Goal: Information Seeking & Learning: Learn about a topic

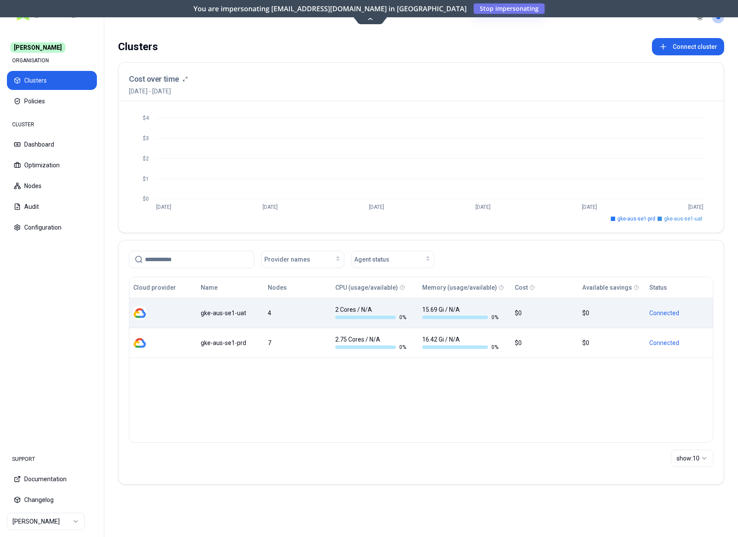
click at [229, 313] on div "gke-aus-se1-uat" at bounding box center [231, 313] width 60 height 9
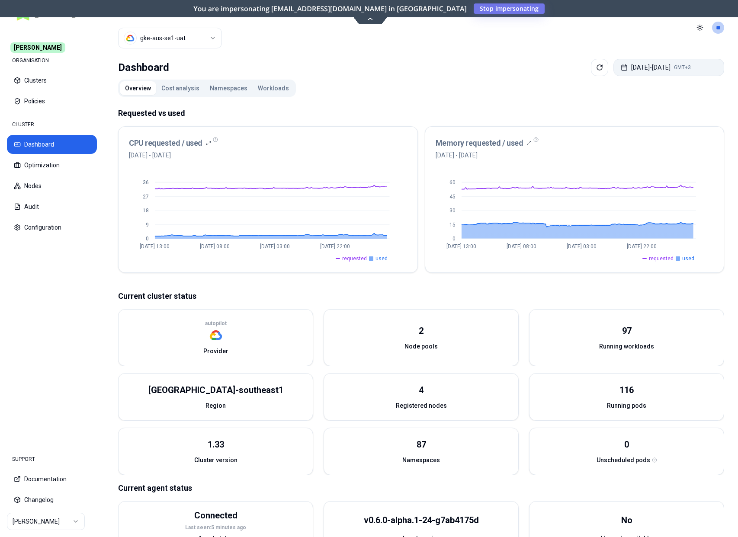
click at [675, 72] on button "[DATE] - [DATE] GMT+3" at bounding box center [668, 67] width 111 height 17
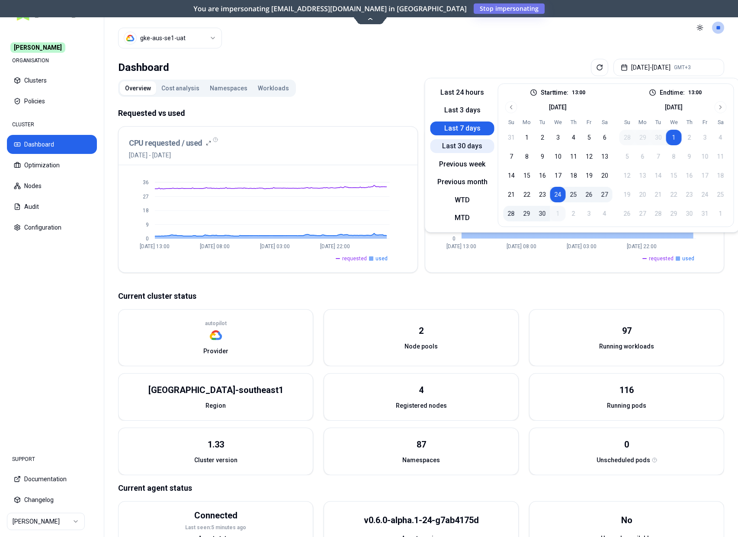
click at [466, 148] on button "Last 30 days" at bounding box center [462, 146] width 64 height 14
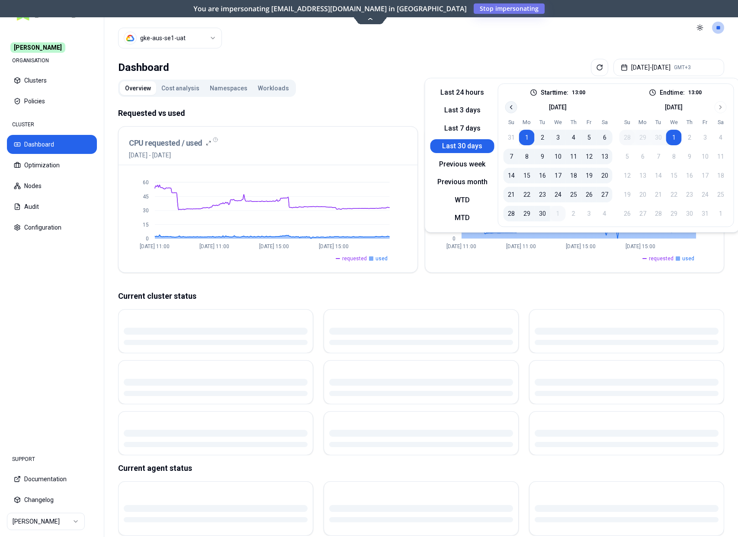
click at [509, 105] on icon "Go to previous month" at bounding box center [511, 107] width 7 height 7
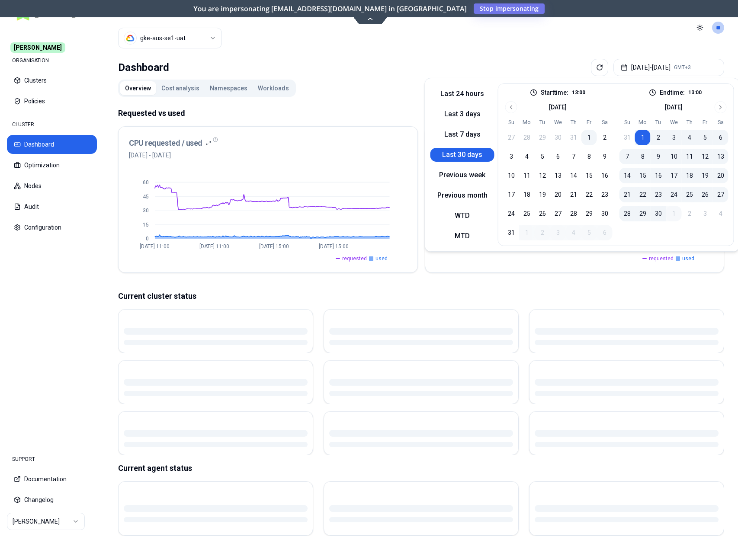
click at [586, 137] on button "1" at bounding box center [589, 138] width 16 height 16
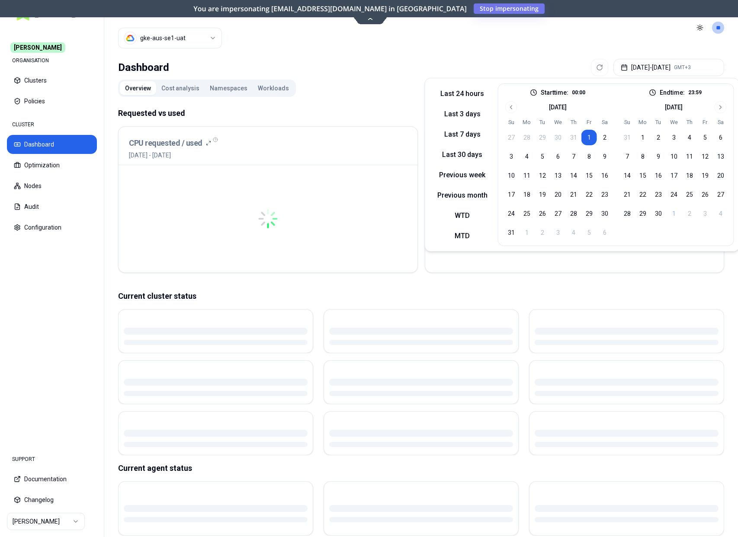
click at [365, 92] on div "Overview Cost analysis Namespaces Workloads Requested vs used CPU requested / u…" at bounding box center [421, 308] width 606 height 456
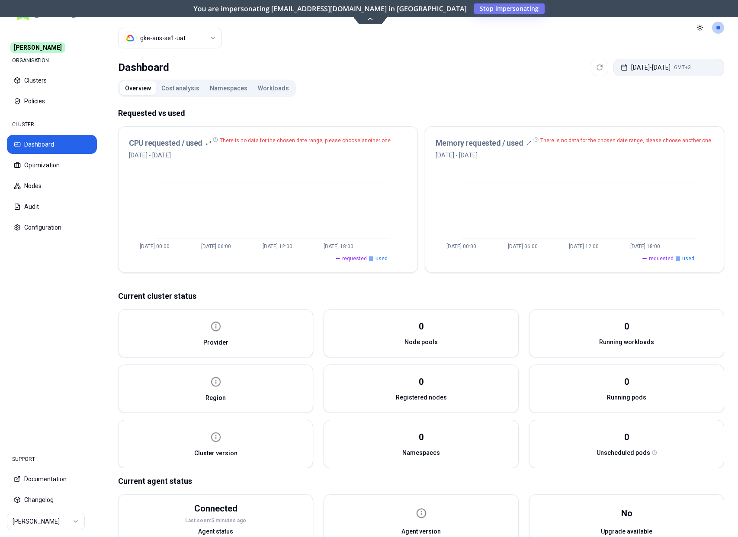
click at [662, 72] on button "[DATE] - [DATE] GMT+3" at bounding box center [668, 67] width 111 height 17
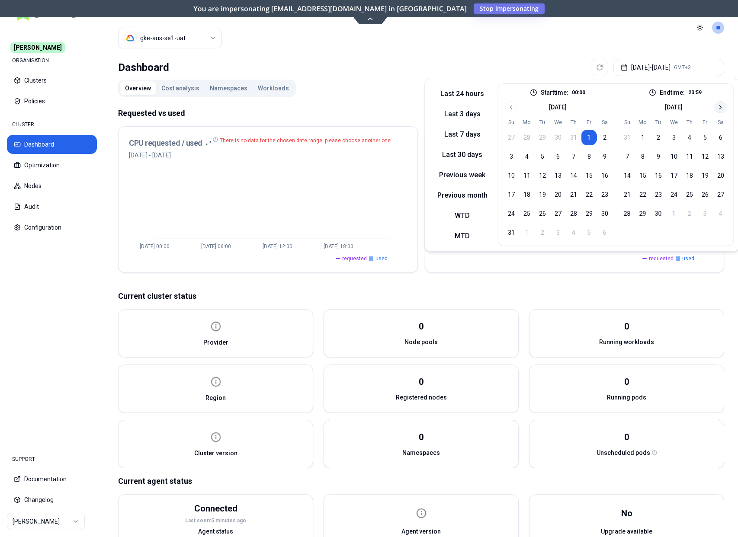
click at [715, 107] on button "Go to next month" at bounding box center [721, 107] width 12 height 12
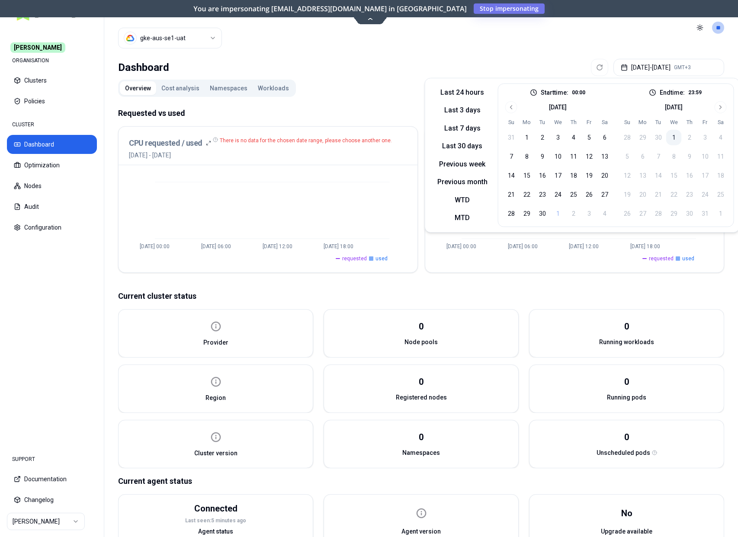
click at [673, 135] on button "1" at bounding box center [674, 138] width 16 height 16
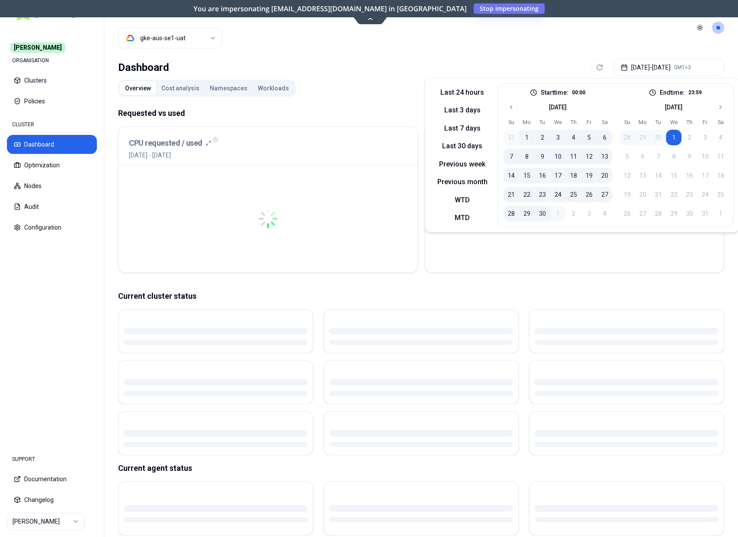
click at [436, 64] on div "Dashboard [DATE] - [DATE] GMT+3" at bounding box center [421, 67] width 606 height 17
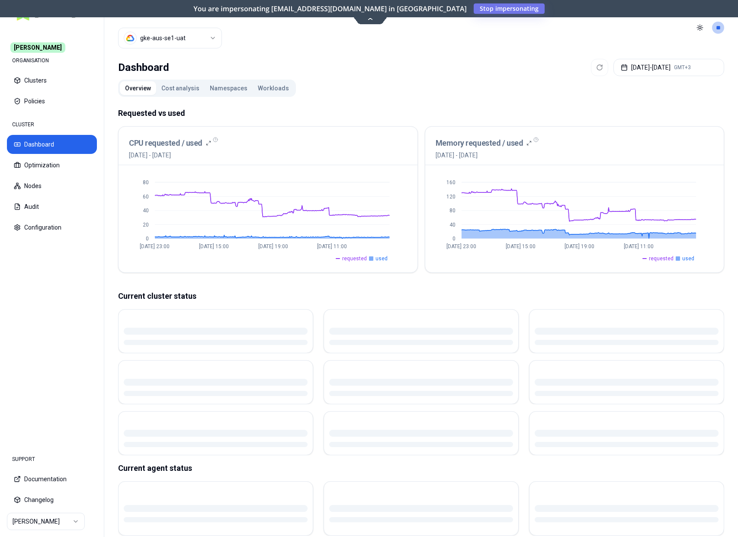
click at [412, 82] on div "Overview Cost analysis Namespaces Workloads Requested vs used CPU requested / u…" at bounding box center [421, 308] width 606 height 456
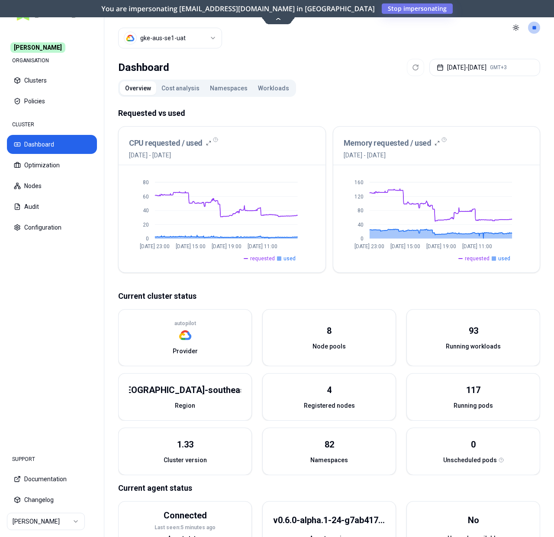
click at [314, 95] on div "Overview Cost analysis Namespaces Workloads Requested vs used CPU requested / u…" at bounding box center [329, 317] width 422 height 474
click at [473, 141] on div "Memory requested / used [DATE] - [DATE]" at bounding box center [436, 148] width 186 height 22
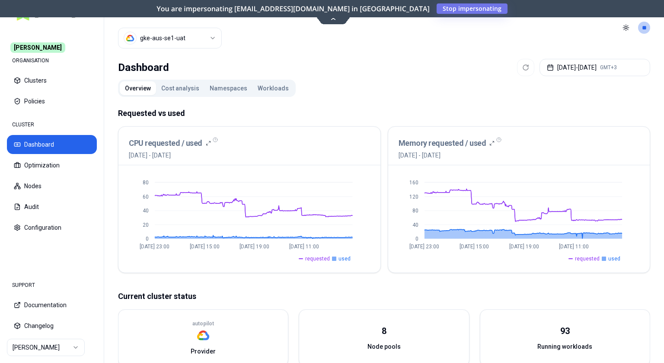
click at [200, 44] on html "[PERSON_NAME] ORGANISATION Clusters Policies CLUSTER Dashboard Optimization Nod…" at bounding box center [332, 181] width 664 height 363
click at [385, 54] on html "[PERSON_NAME] ORGANISATION Clusters Policies CLUSTER Dashboard Optimization Nod…" at bounding box center [332, 181] width 664 height 363
click at [224, 91] on button "Namespaces" at bounding box center [229, 88] width 48 height 14
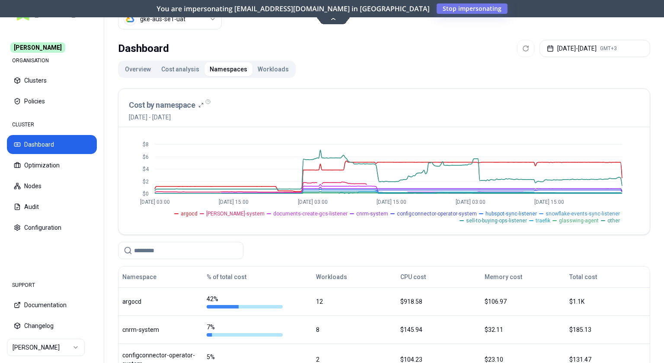
scroll to position [19, 0]
click at [206, 213] on span "[PERSON_NAME]-system" at bounding box center [235, 213] width 58 height 7
click at [206, 214] on span "[PERSON_NAME]-system" at bounding box center [235, 213] width 58 height 7
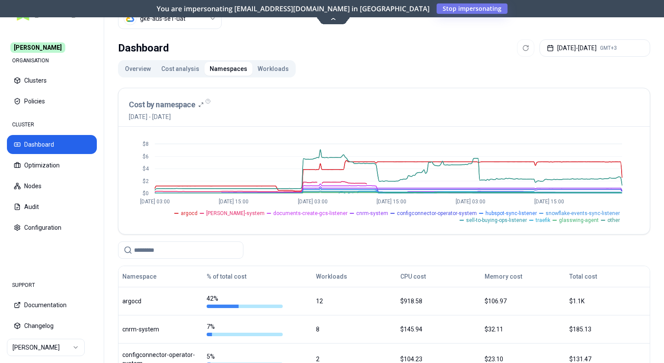
click at [206, 214] on span "[PERSON_NAME]-system" at bounding box center [235, 213] width 58 height 7
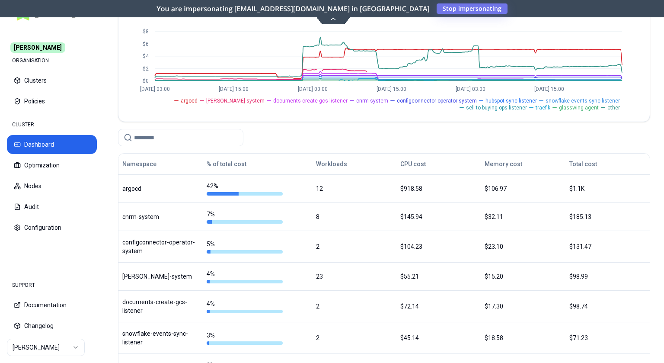
scroll to position [113, 0]
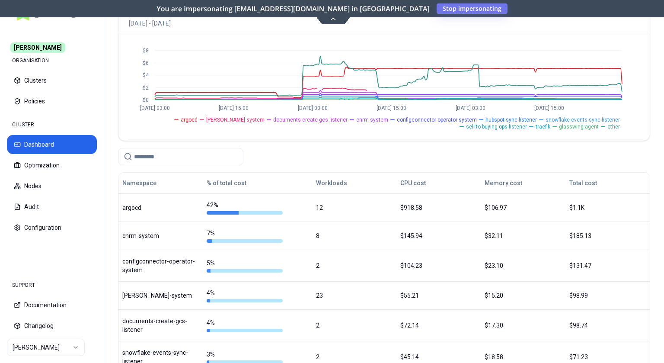
click at [171, 162] on input at bounding box center [186, 156] width 104 height 16
click at [206, 116] on span "[PERSON_NAME]-system" at bounding box center [235, 119] width 58 height 7
click at [206, 118] on span "[PERSON_NAME]-system" at bounding box center [235, 119] width 58 height 7
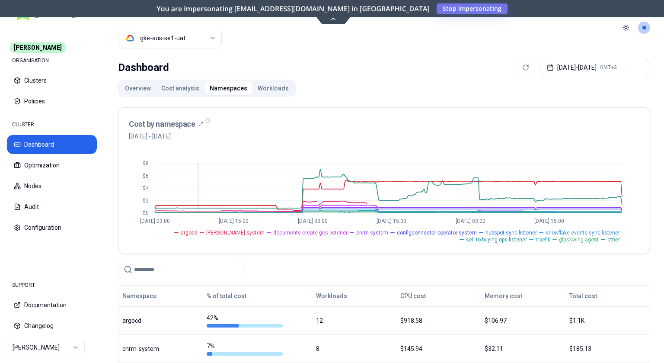
click at [206, 230] on span "[PERSON_NAME]-system" at bounding box center [235, 232] width 58 height 7
click at [206, 232] on span "[PERSON_NAME]-system" at bounding box center [235, 232] width 58 height 7
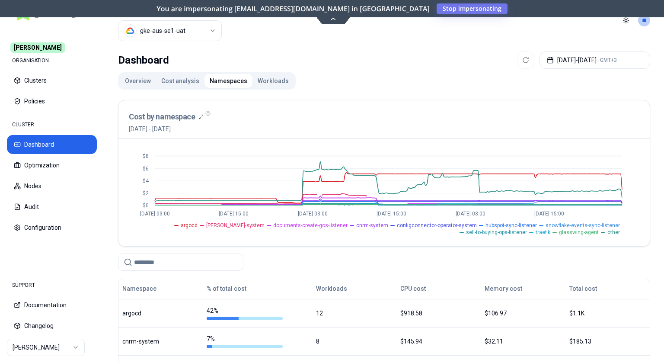
scroll to position [12, 0]
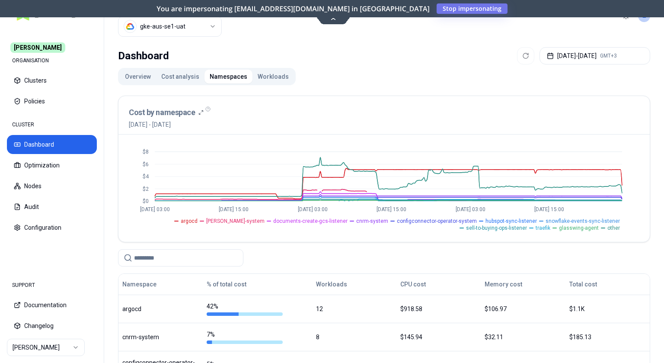
click at [206, 220] on span "[PERSON_NAME]-system" at bounding box center [235, 221] width 58 height 7
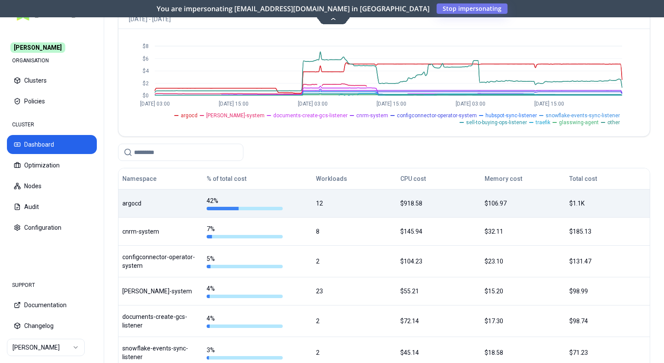
scroll to position [140, 0]
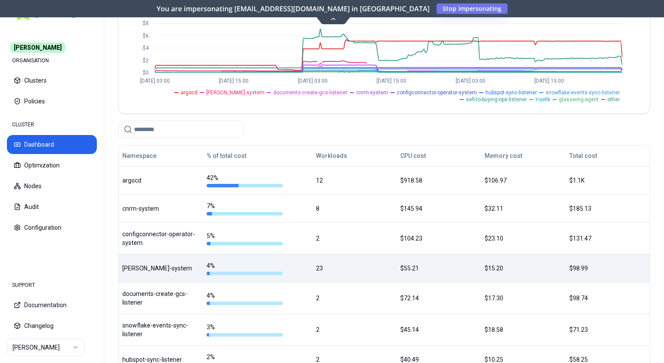
click at [163, 266] on div "[PERSON_NAME]-system" at bounding box center [160, 268] width 77 height 9
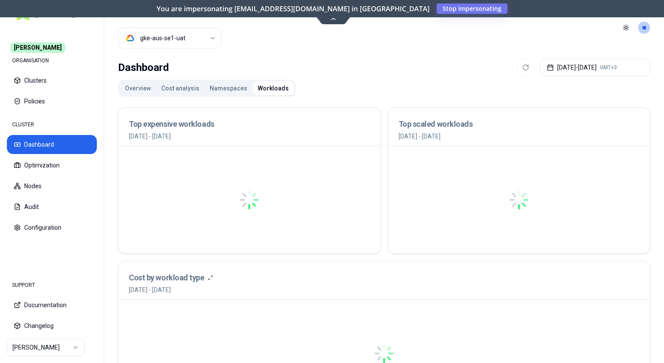
click at [162, 267] on div "Cost by workload type [DATE] - [DATE]" at bounding box center [385, 280] width 532 height 38
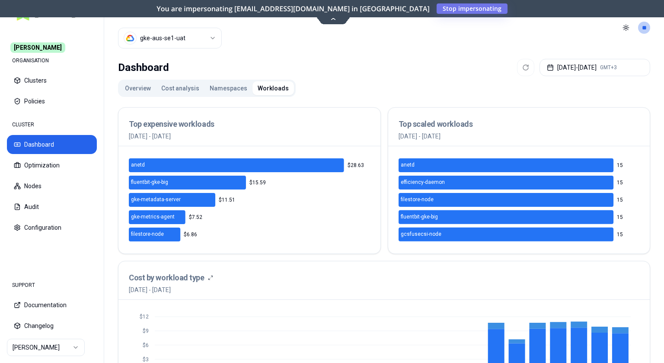
scroll to position [12, 0]
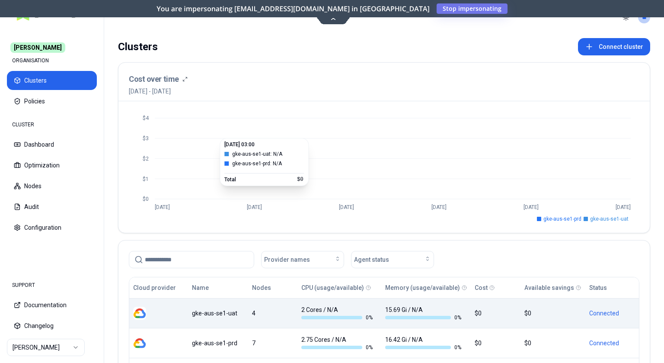
scroll to position [136, 0]
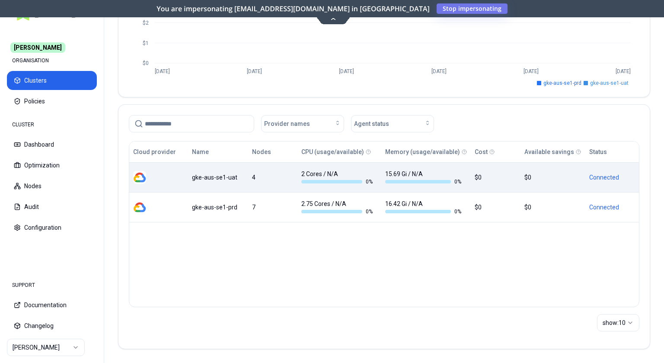
click at [218, 175] on div "gke-aus-se1-uat" at bounding box center [218, 177] width 52 height 9
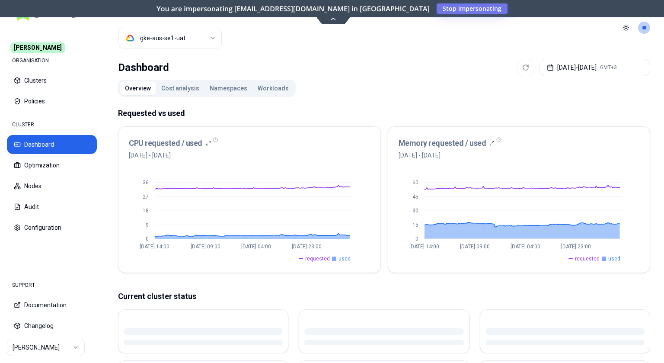
click at [225, 92] on button "Namespaces" at bounding box center [229, 88] width 48 height 14
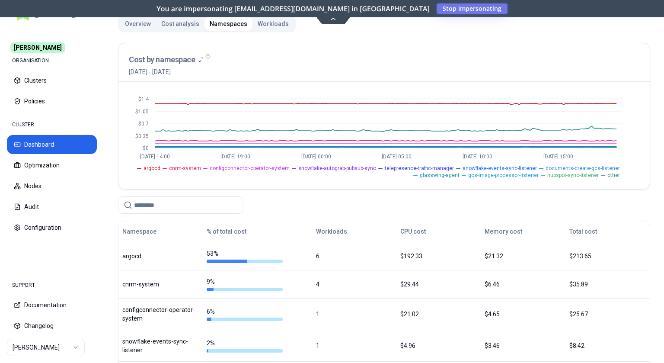
scroll to position [67, 0]
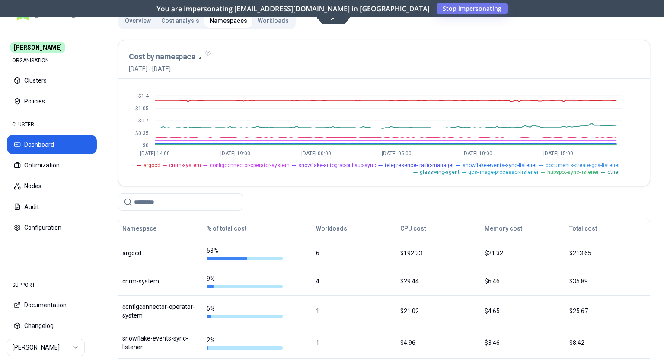
click at [173, 202] on input at bounding box center [186, 202] width 104 height 16
paste input "****"
type input "****"
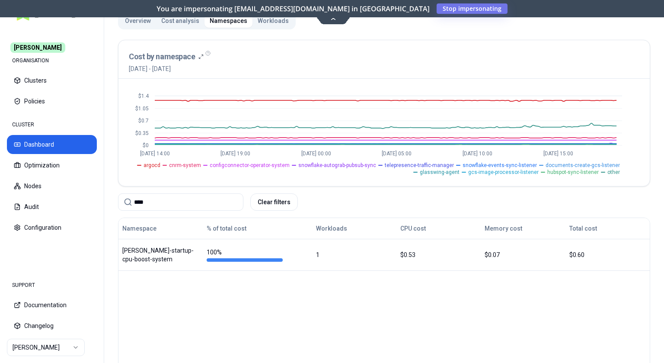
click at [179, 203] on input "****" at bounding box center [186, 202] width 104 height 16
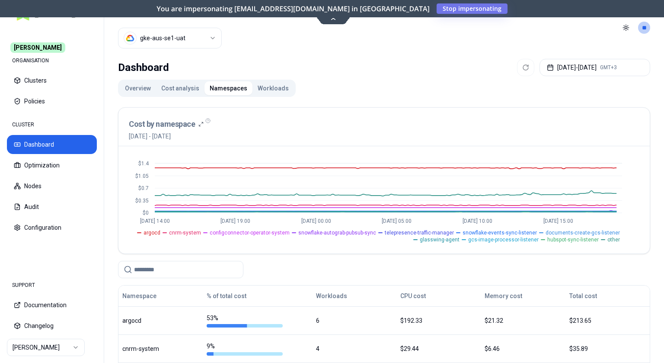
click at [184, 41] on html "[PERSON_NAME] ORGANISATION Clusters Policies CLUSTER Dashboard Optimization Nod…" at bounding box center [332, 181] width 664 height 363
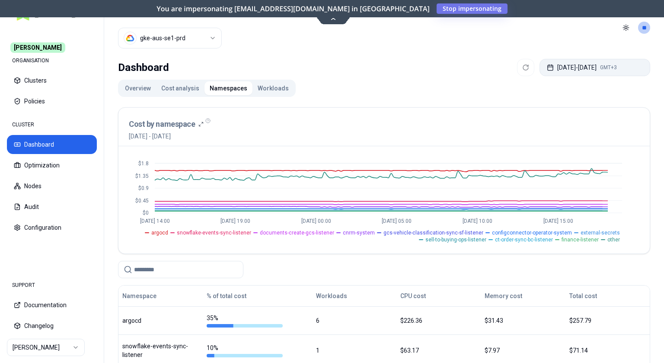
click at [593, 72] on button "[DATE] - [DATE] GMT+3" at bounding box center [595, 67] width 111 height 17
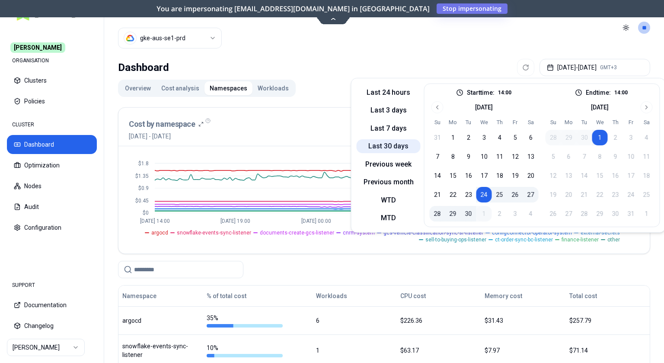
click at [389, 144] on button "Last 30 days" at bounding box center [389, 146] width 64 height 14
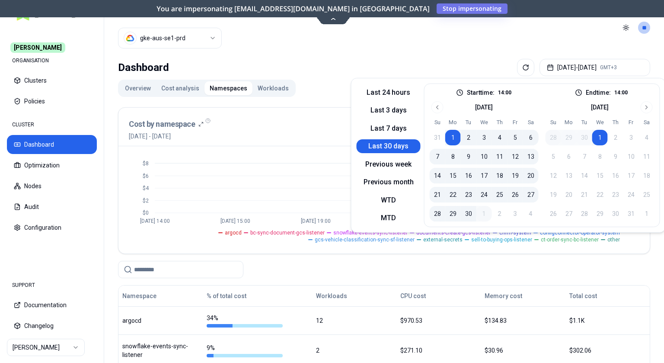
click at [423, 54] on header "Cluster gke-aus-se1-prd Toggle theme **" at bounding box center [384, 27] width 560 height 55
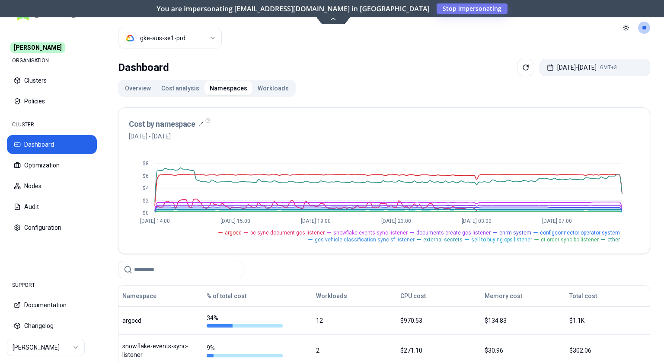
click at [612, 72] on button "[DATE] - [DATE] GMT+3" at bounding box center [595, 67] width 111 height 17
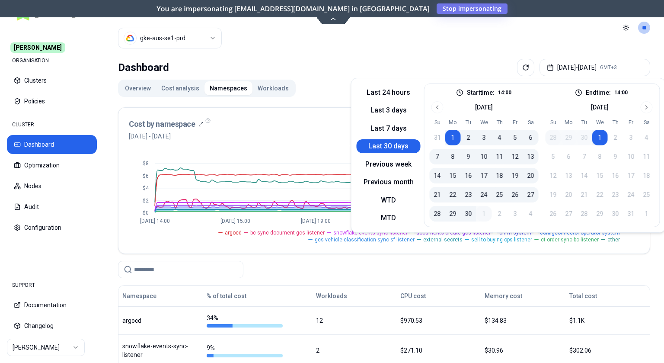
click at [431, 112] on div "[DATE] Su Mo Tu We Th Fr Sa 31 1 2 3 4 5 6 7 8 9 10 11 12 13 14 15 16 17 18 19 …" at bounding box center [484, 161] width 109 height 120
click at [434, 109] on icon "Go to previous month" at bounding box center [437, 107] width 7 height 7
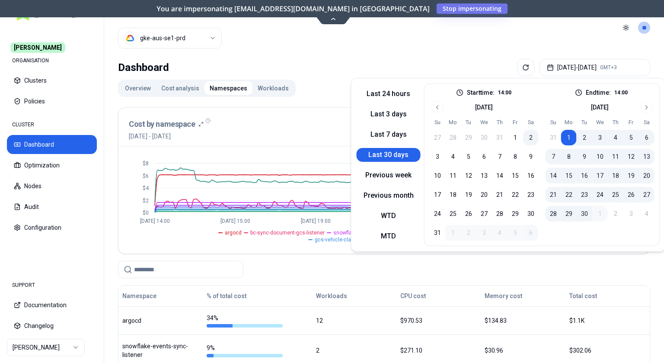
click at [509, 136] on button "1" at bounding box center [516, 138] width 16 height 16
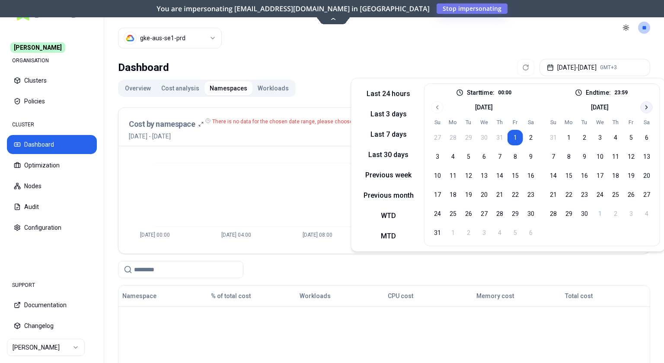
click at [645, 105] on icon "Go to next month" at bounding box center [647, 107] width 7 height 7
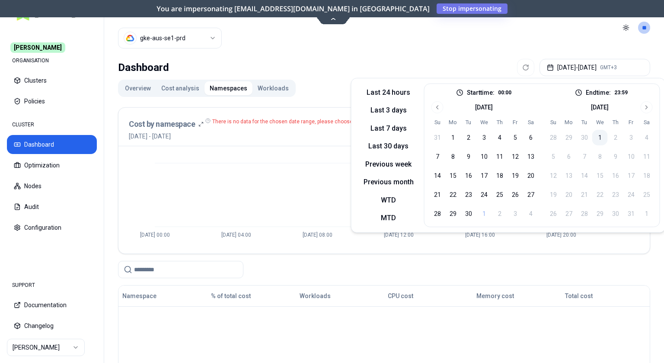
click at [599, 135] on button "1" at bounding box center [601, 138] width 16 height 16
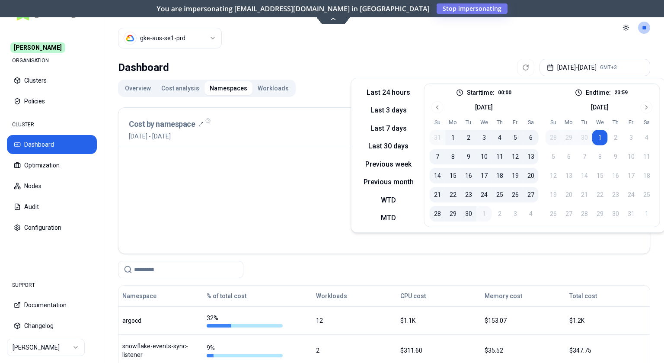
click at [367, 56] on div "Dashboard [DATE] - [DATE] GMT+3 Overview Cost analysis Namespaces Workloads Cos…" at bounding box center [384, 352] width 560 height 595
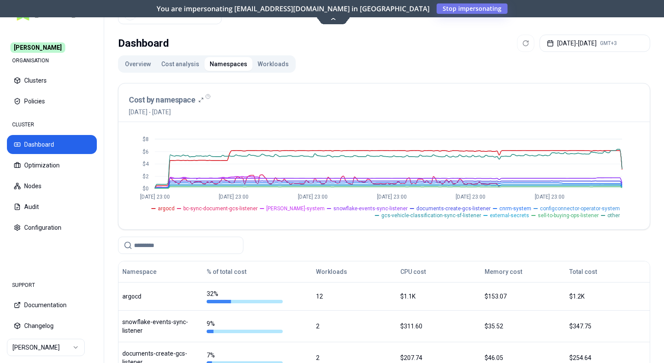
scroll to position [6, 0]
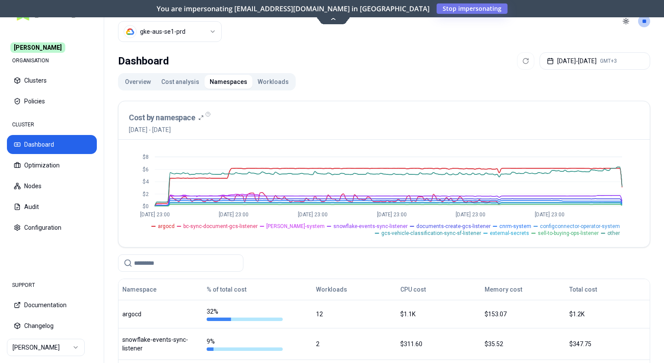
click at [322, 227] on span "[PERSON_NAME]-system" at bounding box center [295, 226] width 58 height 7
click at [325, 226] on span "[PERSON_NAME]-system" at bounding box center [295, 226] width 58 height 7
click at [325, 224] on span "[PERSON_NAME]-system" at bounding box center [295, 226] width 58 height 7
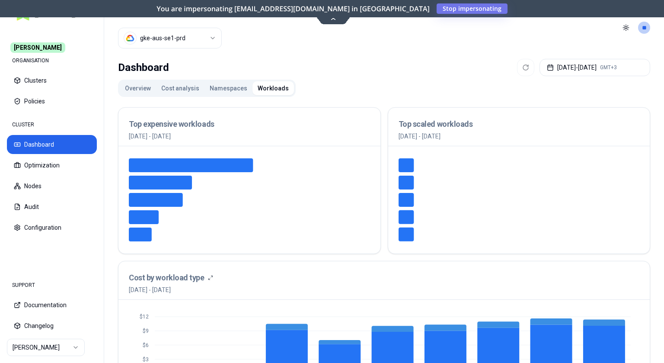
drag, startPoint x: 163, startPoint y: 275, endPoint x: 125, endPoint y: 272, distance: 38.6
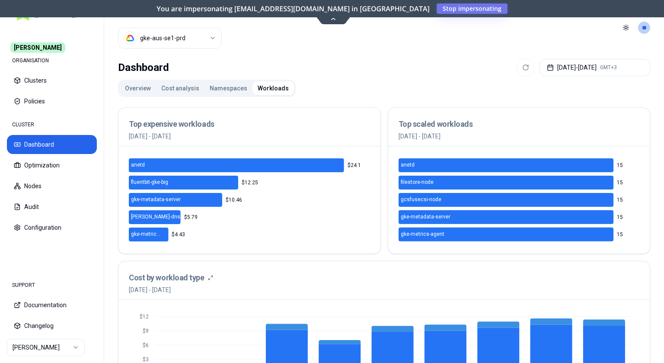
click at [188, 37] on html "[PERSON_NAME] ORGANISATION Clusters Policies CLUSTER Dashboard Optimization Nod…" at bounding box center [332, 181] width 664 height 363
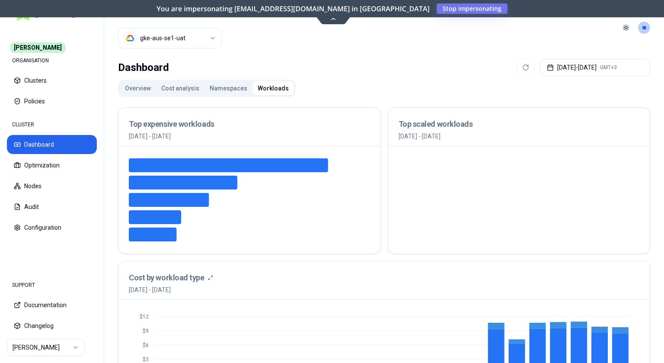
click at [218, 81] on div "Overview Cost analysis Namespaces Workloads" at bounding box center [207, 88] width 178 height 17
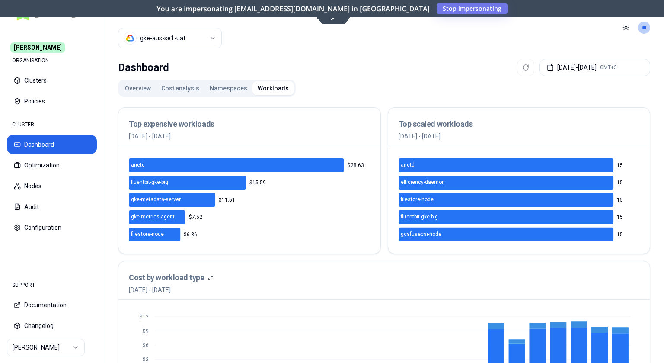
click at [219, 87] on button "Namespaces" at bounding box center [229, 88] width 48 height 14
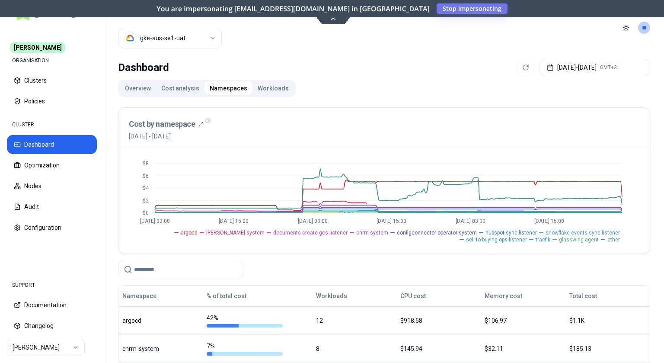
click at [206, 232] on span "[PERSON_NAME]-system" at bounding box center [235, 232] width 58 height 7
click at [206, 233] on span "[PERSON_NAME]-system" at bounding box center [235, 232] width 58 height 7
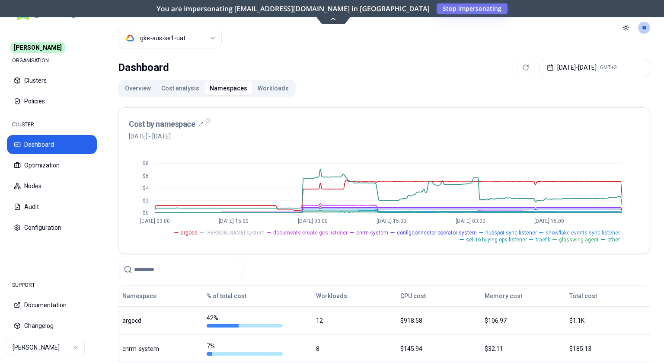
click at [206, 233] on span "[PERSON_NAME]-system" at bounding box center [235, 232] width 58 height 7
click at [195, 236] on ul "argocd [PERSON_NAME]-system documents-create-gcs-listener cnrm-system configcon…" at bounding box center [375, 234] width 493 height 17
click at [206, 234] on span "[PERSON_NAME]-system" at bounding box center [235, 232] width 58 height 7
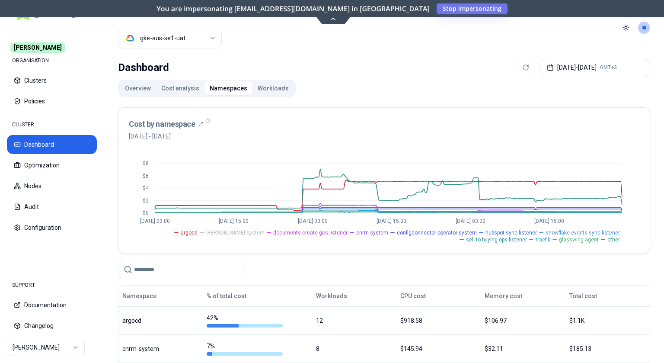
click at [206, 234] on span "[PERSON_NAME]-system" at bounding box center [235, 232] width 58 height 7
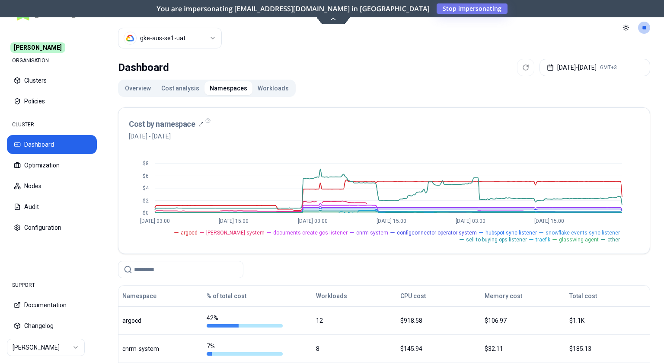
click at [206, 232] on span "[PERSON_NAME]-system" at bounding box center [235, 232] width 58 height 7
drag, startPoint x: 416, startPoint y: 138, endPoint x: 407, endPoint y: 142, distance: 10.1
click at [416, 138] on div "Cost by namespace [DATE] - [DATE]" at bounding box center [384, 129] width 511 height 22
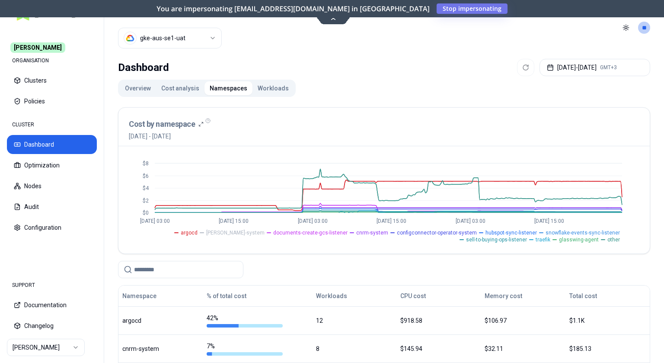
click at [135, 91] on button "Overview" at bounding box center [138, 88] width 36 height 14
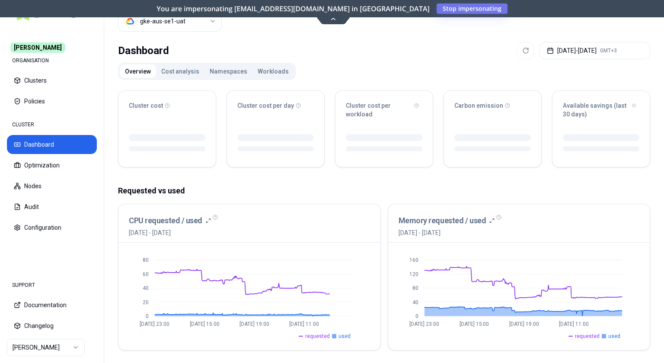
scroll to position [50, 0]
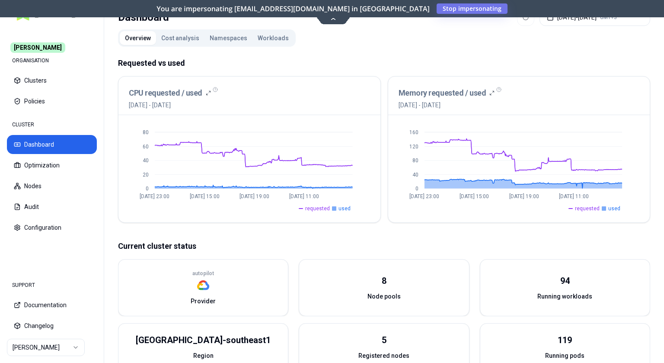
click at [384, 128] on div "CPU requested / used 1st August 2025 - 1st October 2025 0 20 40 60 80 Aug 11 23…" at bounding box center [384, 149] width 532 height 147
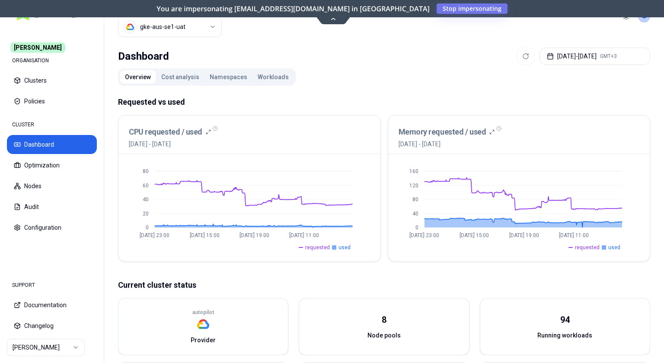
scroll to position [14, 0]
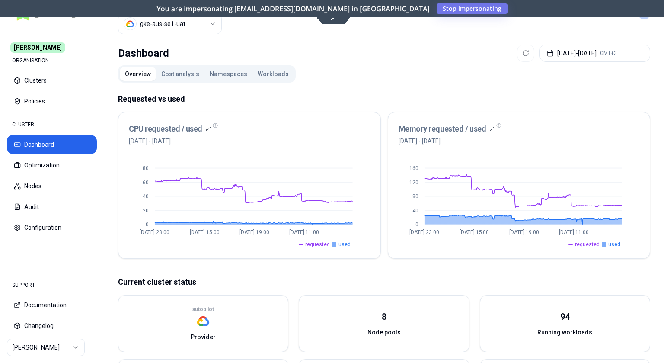
click at [387, 147] on div "CPU requested / used 1st August 2025 - 1st October 2025 0 20 40 60 80 Aug 11 23…" at bounding box center [384, 185] width 532 height 147
click at [385, 157] on div "CPU requested / used 1st August 2025 - 1st October 2025 0 20 40 60 80 Aug 11 23…" at bounding box center [384, 185] width 532 height 147
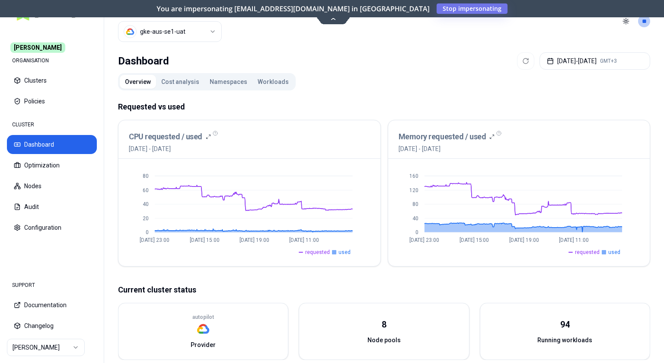
scroll to position [0, 0]
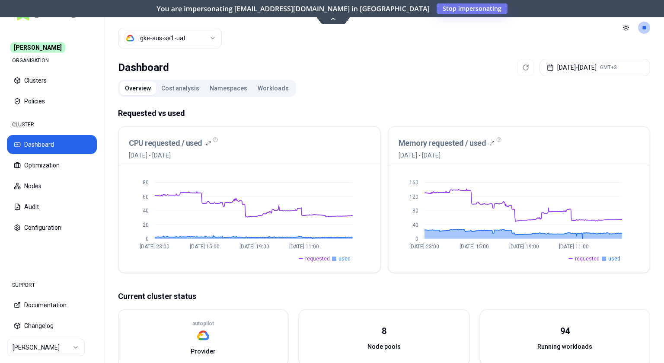
click at [213, 91] on button "Namespaces" at bounding box center [229, 88] width 48 height 14
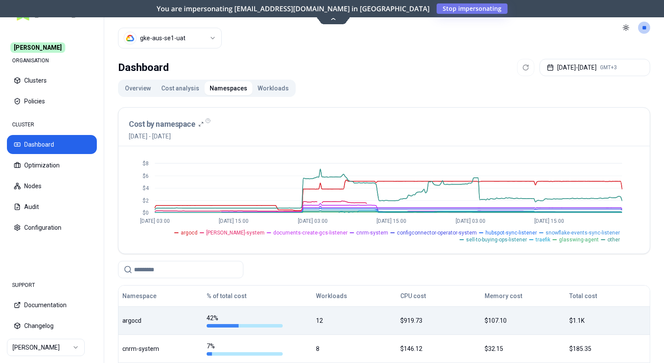
click at [183, 317] on div "argocd" at bounding box center [160, 320] width 77 height 9
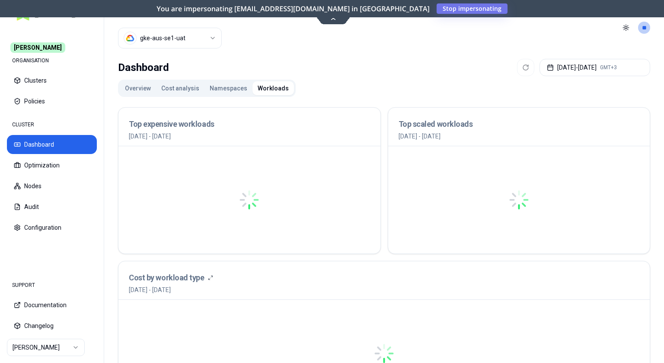
click at [179, 319] on div at bounding box center [384, 353] width 511 height 87
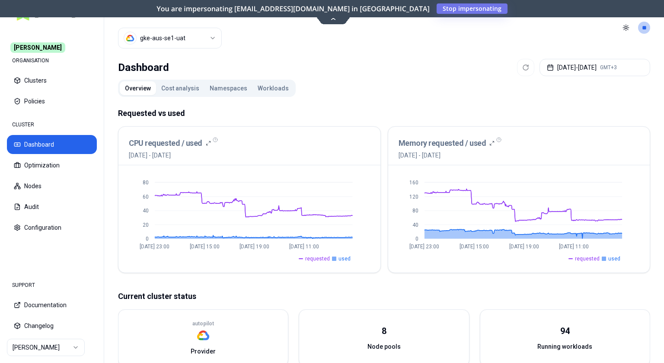
click at [222, 92] on button "Namespaces" at bounding box center [229, 88] width 48 height 14
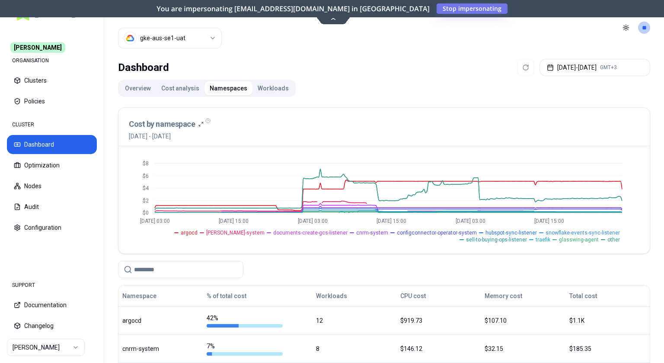
click at [181, 230] on span "argocd" at bounding box center [189, 232] width 17 height 7
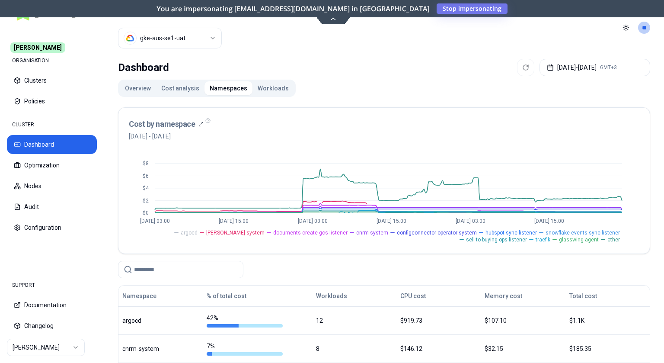
click at [181, 231] on span "argocd" at bounding box center [189, 232] width 17 height 7
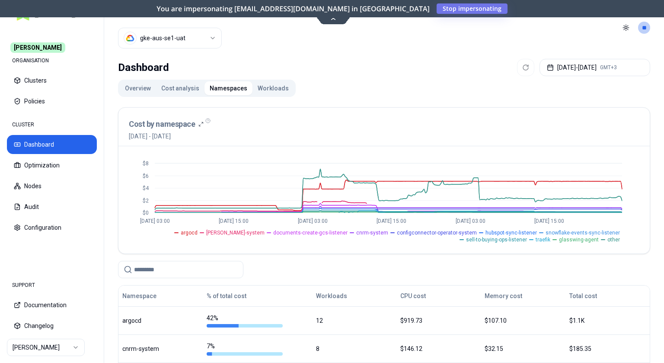
click at [131, 92] on button "Overview" at bounding box center [138, 88] width 36 height 14
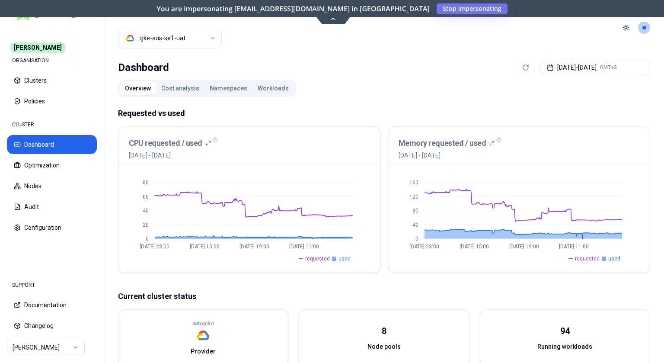
click at [189, 35] on html "Carma ORGANISATION Clusters Policies CLUSTER Dashboard Optimization Nodes Audit…" at bounding box center [332, 181] width 664 height 363
click at [381, 56] on html "Carma ORGANISATION Clusters Policies CLUSTER Dashboard Optimization Nodes Audit…" at bounding box center [332, 181] width 664 height 363
click at [542, 71] on button "Aug 01, 2025 - Oct 01, 2025 GMT+3" at bounding box center [595, 67] width 111 height 17
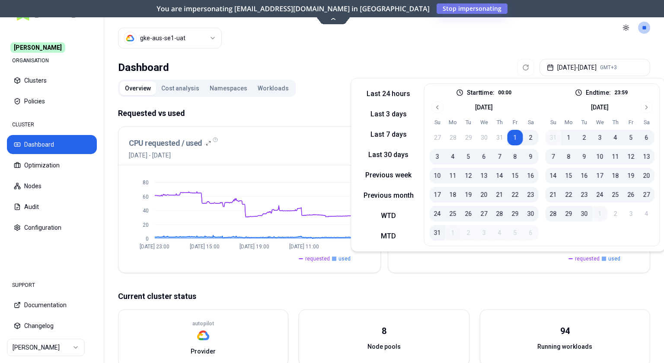
click at [328, 54] on header "Cluster gke-aus-se1-uat Toggle theme **" at bounding box center [384, 27] width 560 height 55
